Goal: Task Accomplishment & Management: Manage account settings

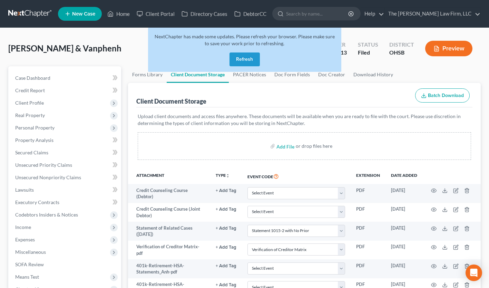
select select "52"
select select "61"
select select "7"
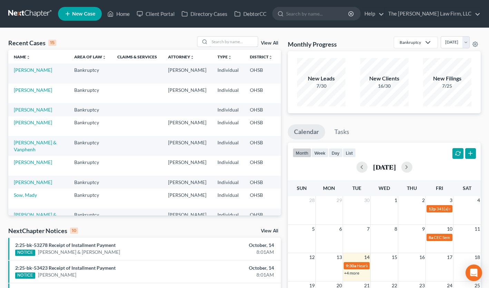
click at [229, 45] on input "search" at bounding box center [233, 42] width 48 height 10
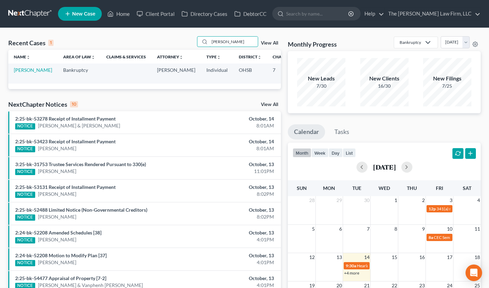
type input "morlan"
click at [18, 69] on link "Morlan, Carly" at bounding box center [33, 70] width 38 height 6
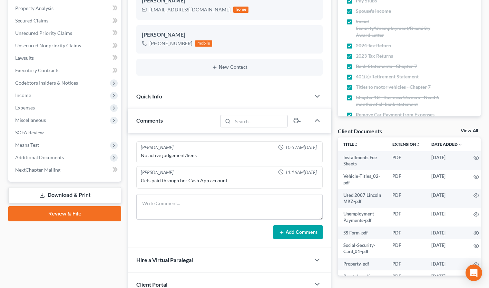
scroll to position [132, 0]
click at [61, 156] on span "Additional Documents" at bounding box center [39, 157] width 49 height 6
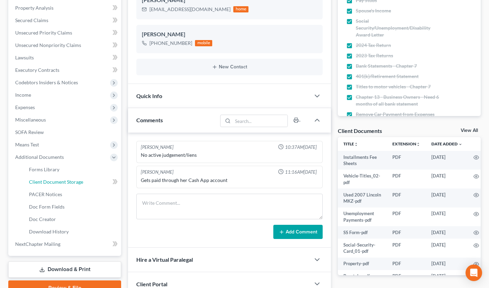
click at [64, 180] on span "Client Document Storage" at bounding box center [56, 182] width 54 height 6
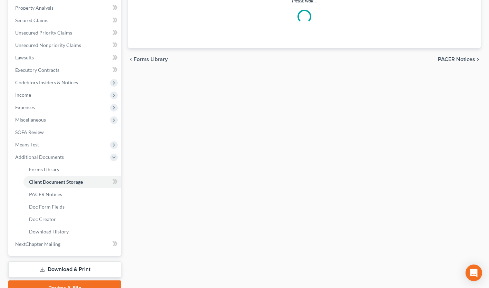
select select "52"
select select "61"
select select "7"
select select "37"
